Goal: Browse casually

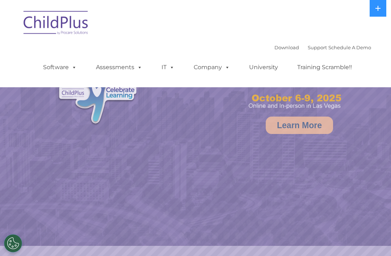
select select "MEDIUM"
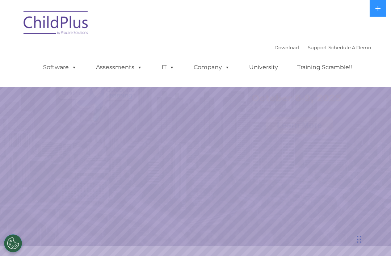
select select "MEDIUM"
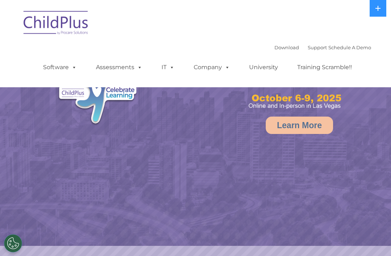
select select "MEDIUM"
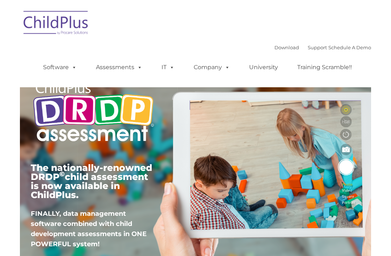
type input ""
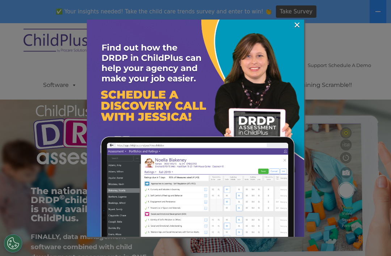
click at [299, 26] on link "×" at bounding box center [297, 24] width 8 height 7
